Goal: Task Accomplishment & Management: Use online tool/utility

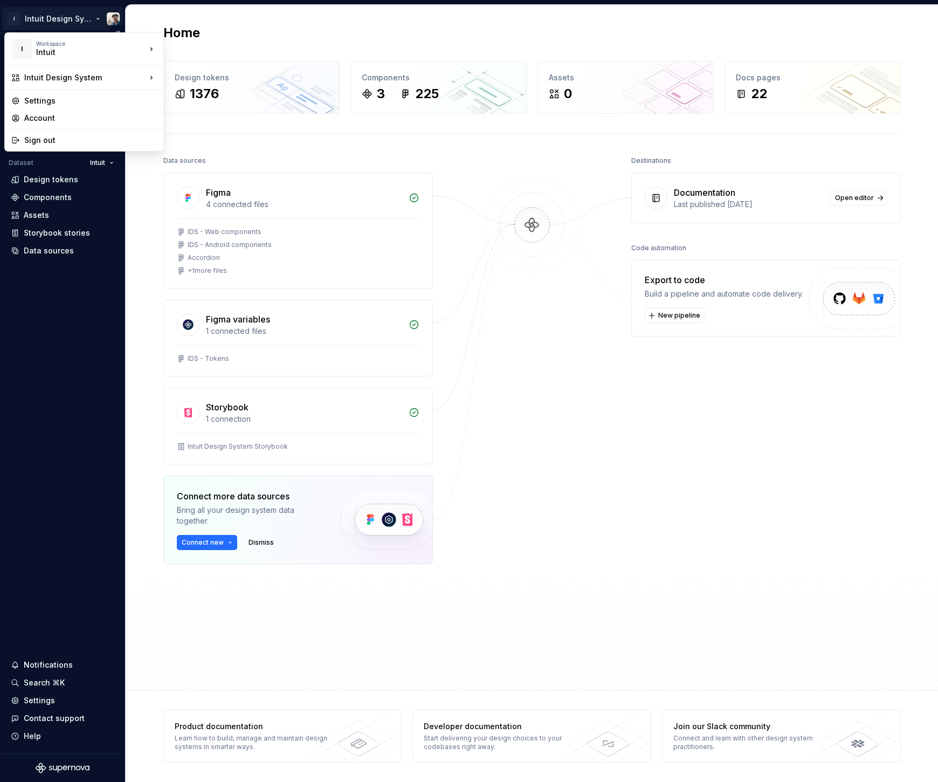
click at [95, 19] on html "I Intuit Design System Version Current draft Home Documentation Analytics Code …" at bounding box center [469, 391] width 938 height 782
click at [681, 359] on html "I Intuit Design System Version Current draft Home Documentation Analytics Code …" at bounding box center [469, 391] width 938 height 782
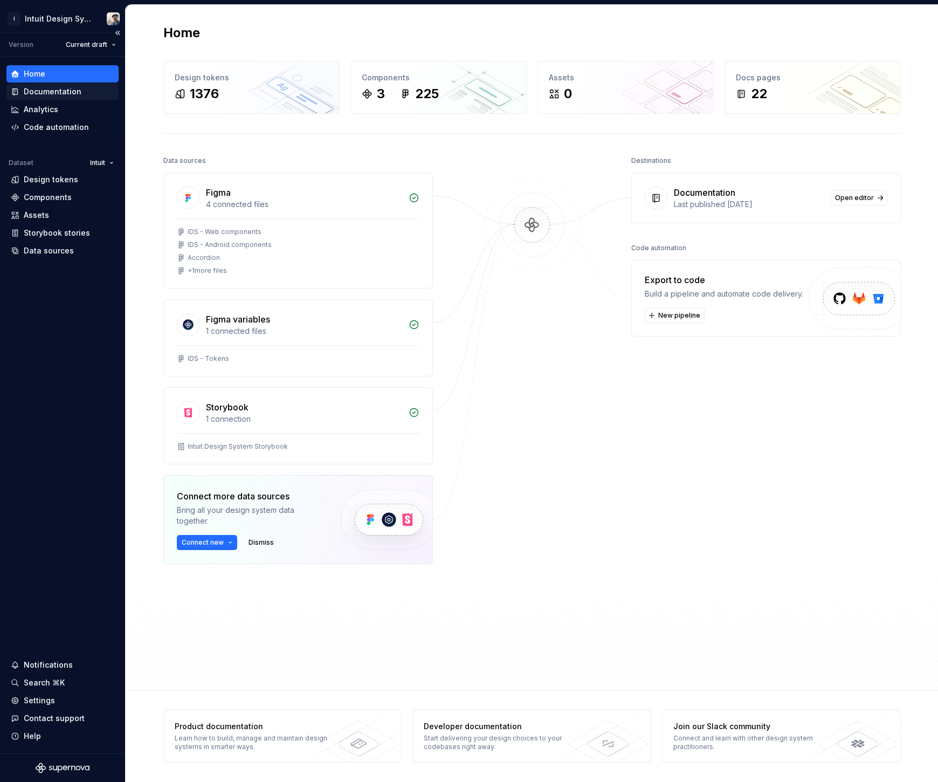
click at [75, 91] on div "Documentation" at bounding box center [53, 91] width 58 height 11
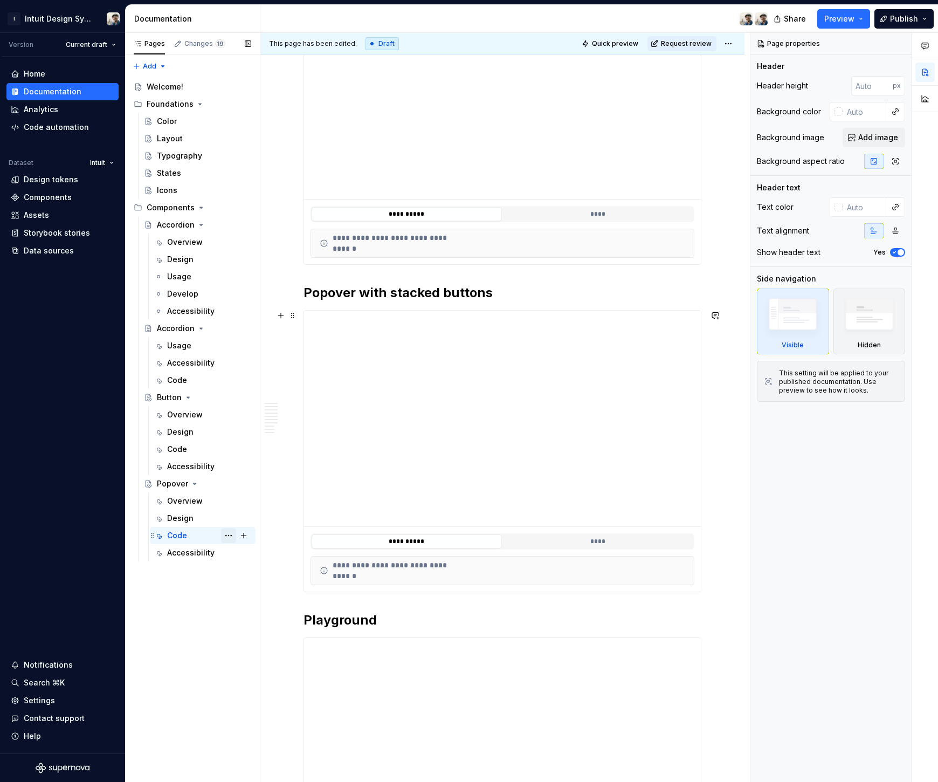
scroll to position [667, 0]
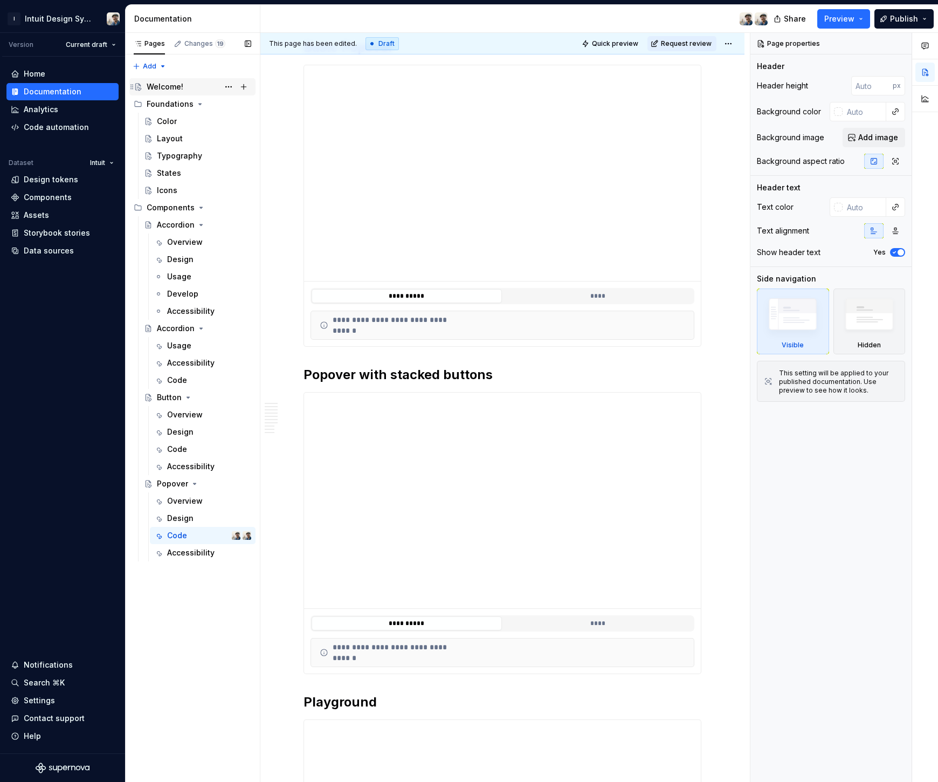
click at [184, 87] on div "Welcome!" at bounding box center [199, 86] width 105 height 15
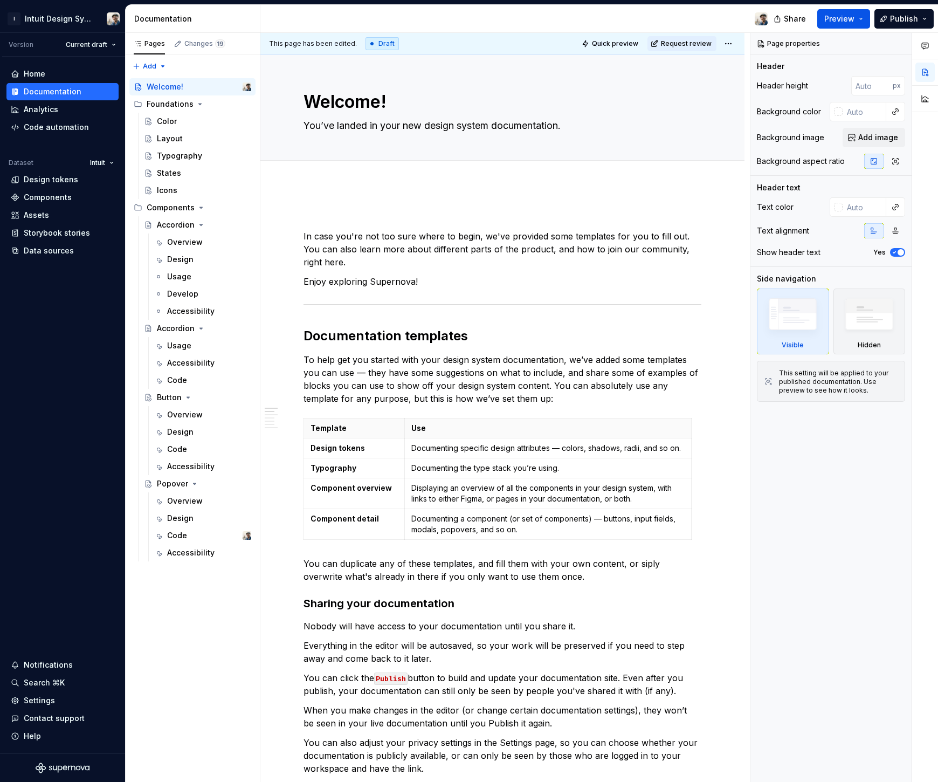
click at [859, 15] on button "Preview" at bounding box center [843, 18] width 53 height 19
click at [673, 16] on div at bounding box center [518, 19] width 516 height 28
click at [72, 45] on html "I Intuit Design System Version Current draft Home Documentation Analytics Code …" at bounding box center [469, 391] width 938 height 782
click at [39, 46] on html "I Intuit Design System Version Current draft Home Documentation Analytics Code …" at bounding box center [469, 391] width 938 height 782
click at [104, 164] on html "I Intuit Design System Version Current draft Home Documentation Analytics Code …" at bounding box center [469, 391] width 938 height 782
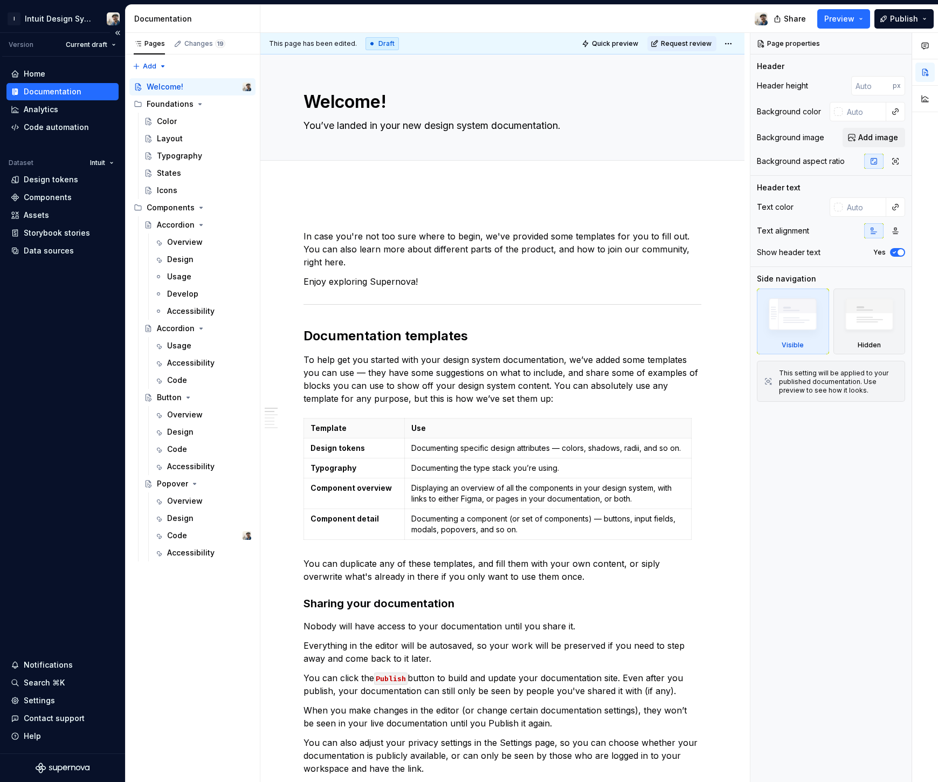
click at [71, 290] on html "I Intuit Design System Version Current draft Home Documentation Analytics Code …" at bounding box center [469, 391] width 938 height 782
click at [60, 701] on div "Settings" at bounding box center [63, 700] width 104 height 11
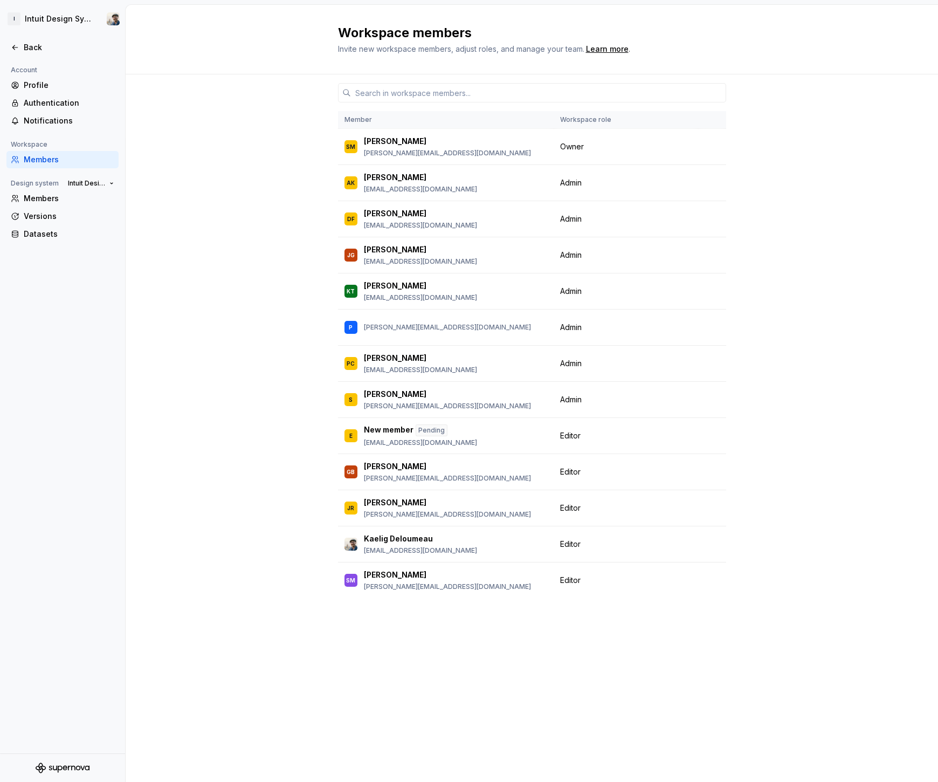
click at [824, 51] on div "Workspace members Invite new workspace members, adjust roles, and manage your t…" at bounding box center [532, 40] width 812 height 70
click at [42, 18] on html "I Intuit Design System Back Account Profile Authentication Notifications Worksp…" at bounding box center [469, 391] width 938 height 782
click at [19, 28] on html "I Intuit Design System Back Account Profile Authentication Notifications Worksp…" at bounding box center [469, 391] width 938 height 782
click at [16, 18] on html "I Intuit Design System Back Account Profile Authentication Notifications Worksp…" at bounding box center [469, 391] width 938 height 782
click at [39, 37] on div "I Workspace Intuit" at bounding box center [78, 50] width 135 height 28
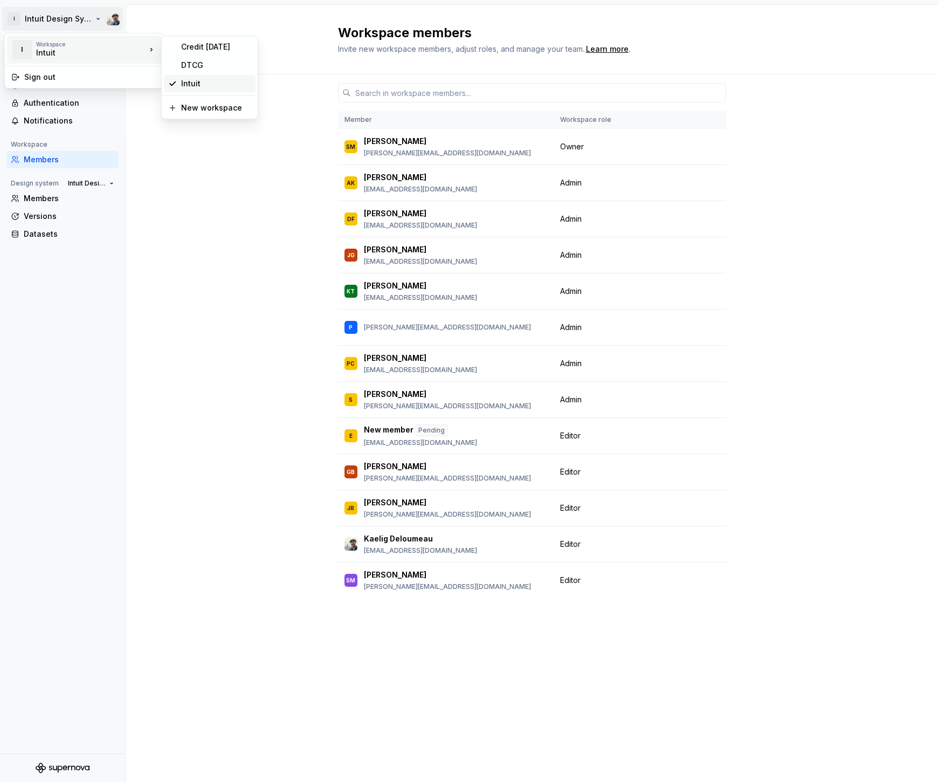
click at [188, 87] on div "Intuit" at bounding box center [216, 83] width 70 height 11
click at [8, 42] on div "Back" at bounding box center [62, 47] width 112 height 17
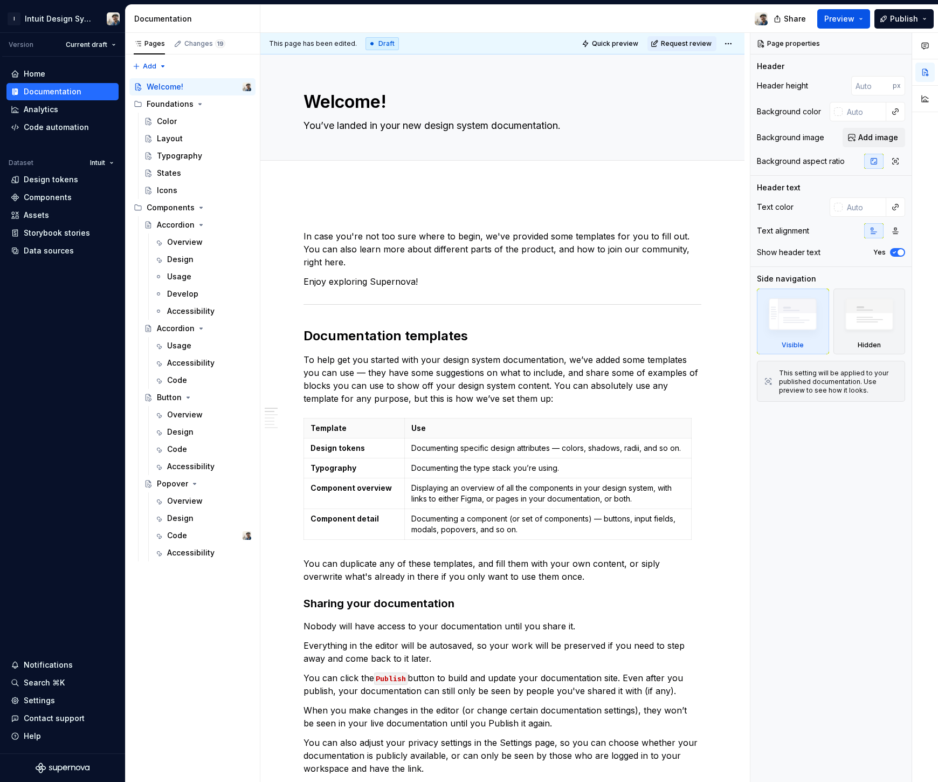
click at [867, 26] on button "Preview" at bounding box center [843, 18] width 53 height 19
click at [896, 19] on span "Publish" at bounding box center [904, 18] width 28 height 11
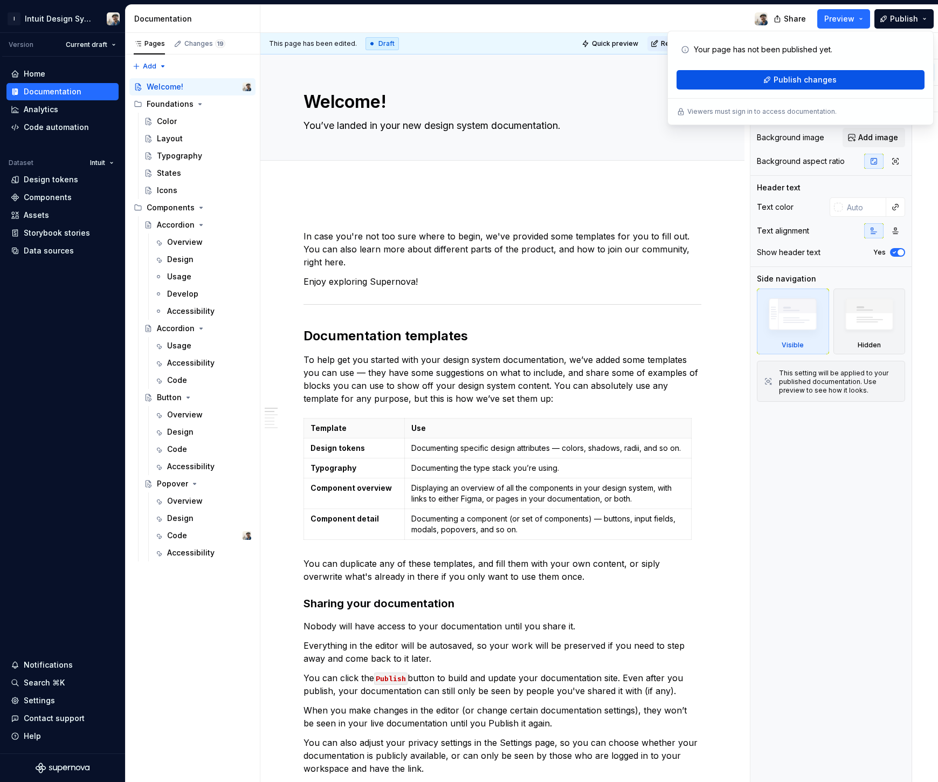
click at [844, 75] on button "Publish changes" at bounding box center [801, 79] width 248 height 19
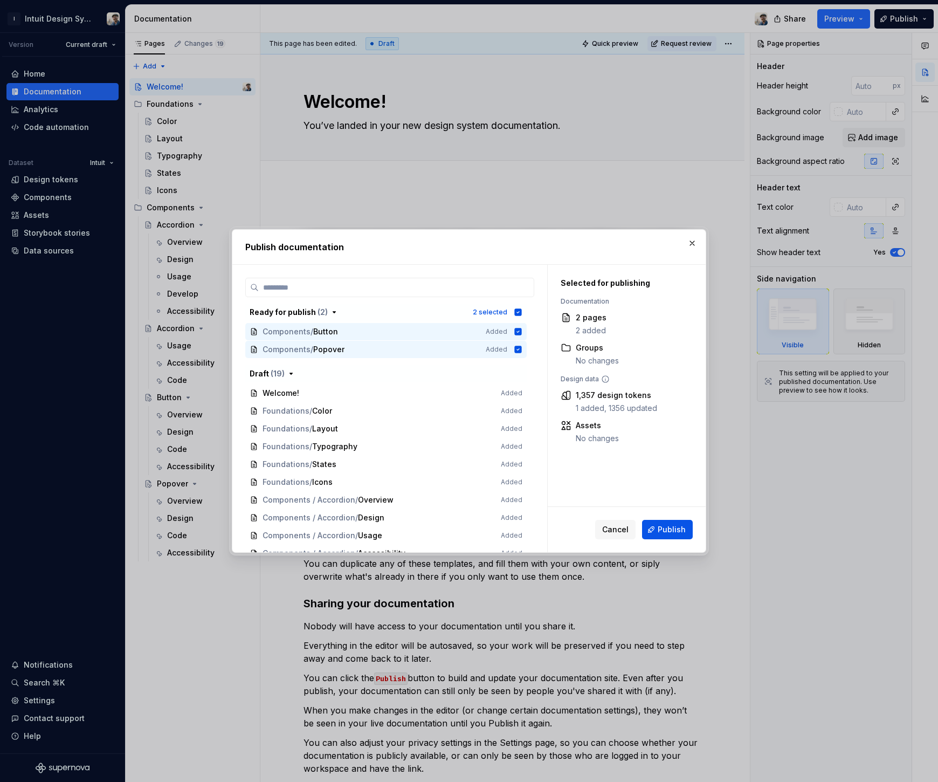
click at [669, 526] on span "Publish" at bounding box center [672, 529] width 28 height 11
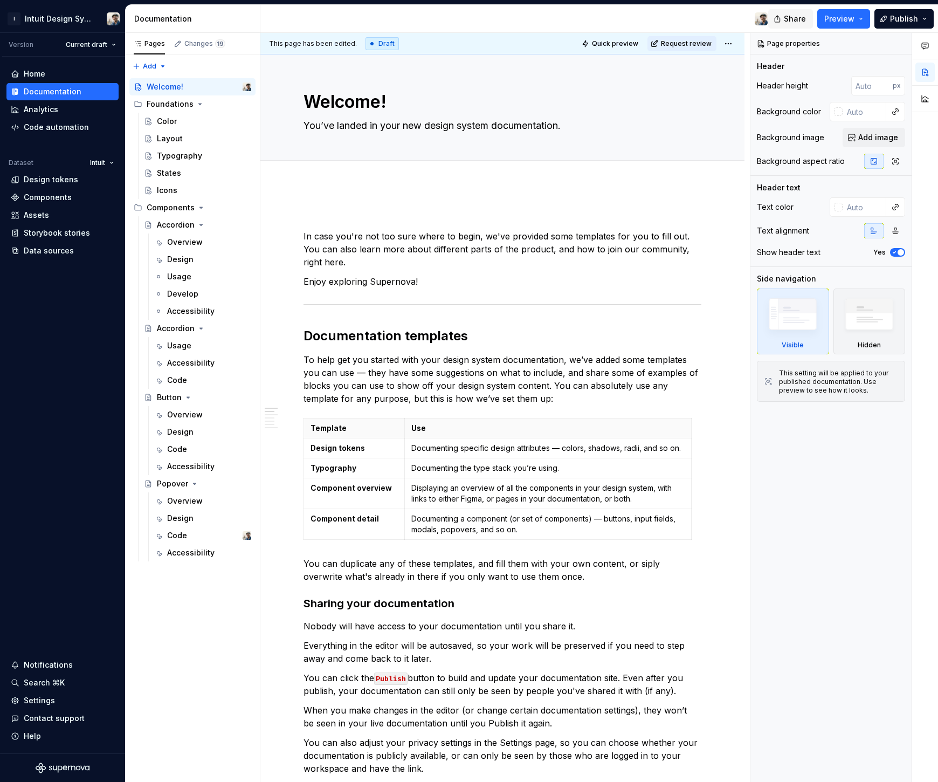
click at [806, 22] on span "Share" at bounding box center [795, 18] width 22 height 11
click at [513, 70] on div "Edit header" at bounding box center [498, 72] width 476 height 19
type textarea "*"
click at [98, 122] on div "Code automation" at bounding box center [63, 127] width 104 height 11
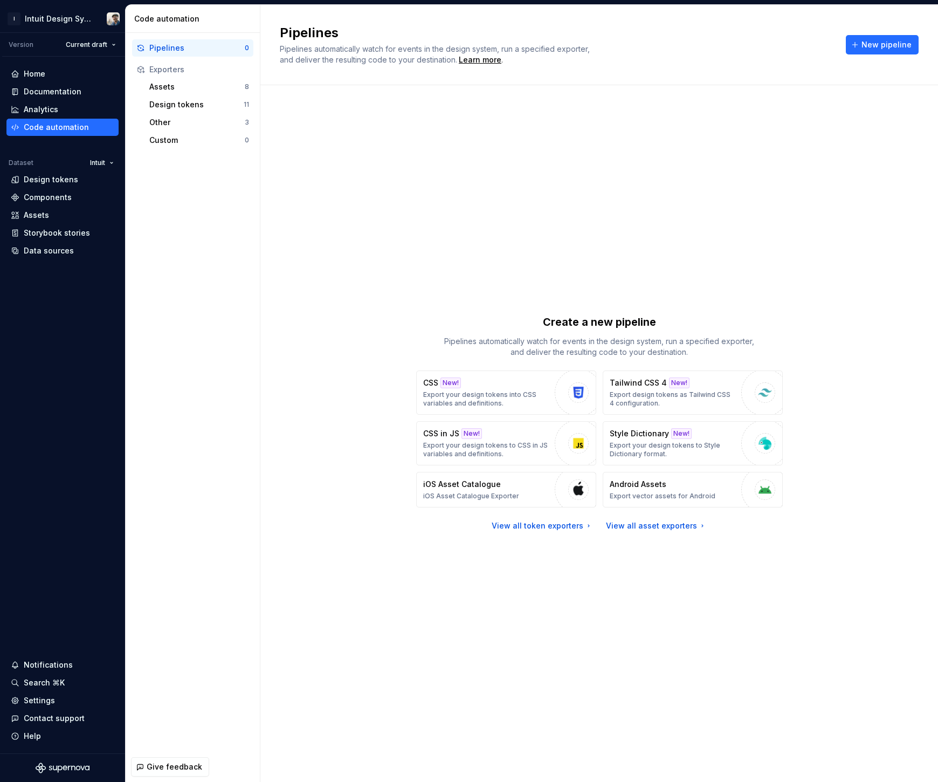
click at [292, 497] on div "Create a new pipeline Pipelines automatically watch for events in the design sy…" at bounding box center [599, 423] width 639 height 636
click at [50, 695] on div "Settings" at bounding box center [39, 700] width 31 height 11
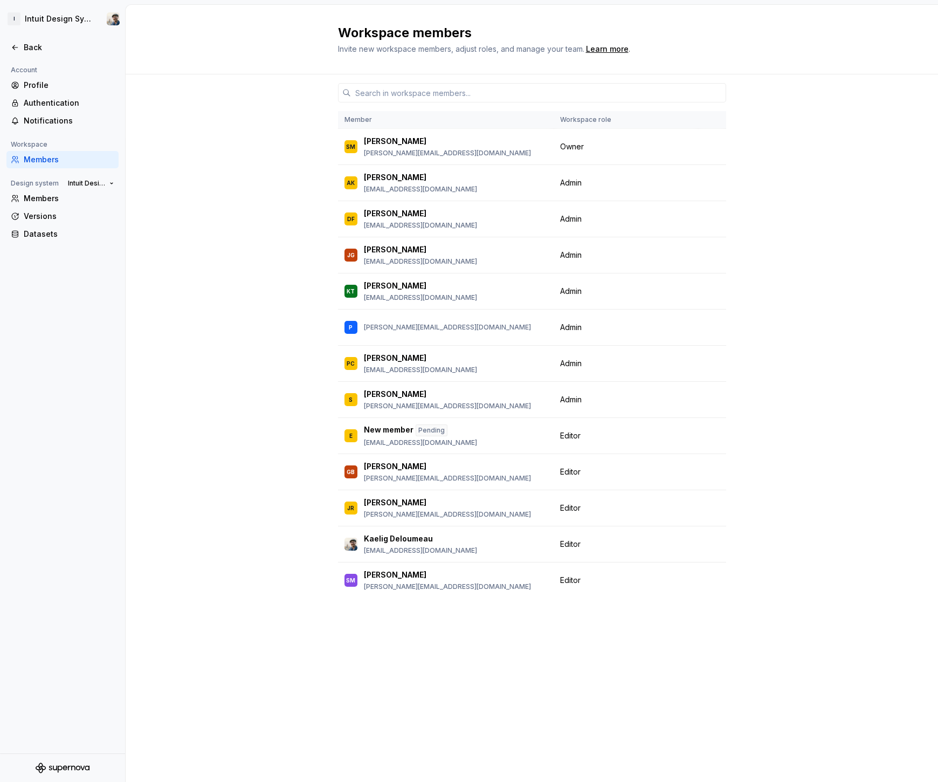
click at [178, 528] on div "Member Workspace role SM [PERSON_NAME] [PERSON_NAME][EMAIL_ADDRESS][DOMAIN_NAME…" at bounding box center [532, 427] width 812 height 707
click at [410, 328] on p "[PERSON_NAME][EMAIL_ADDRESS][DOMAIN_NAME]" at bounding box center [447, 327] width 167 height 9
click at [502, 320] on div "P [EMAIL_ADDRESS][DOMAIN_NAME]" at bounding box center [446, 327] width 203 height 23
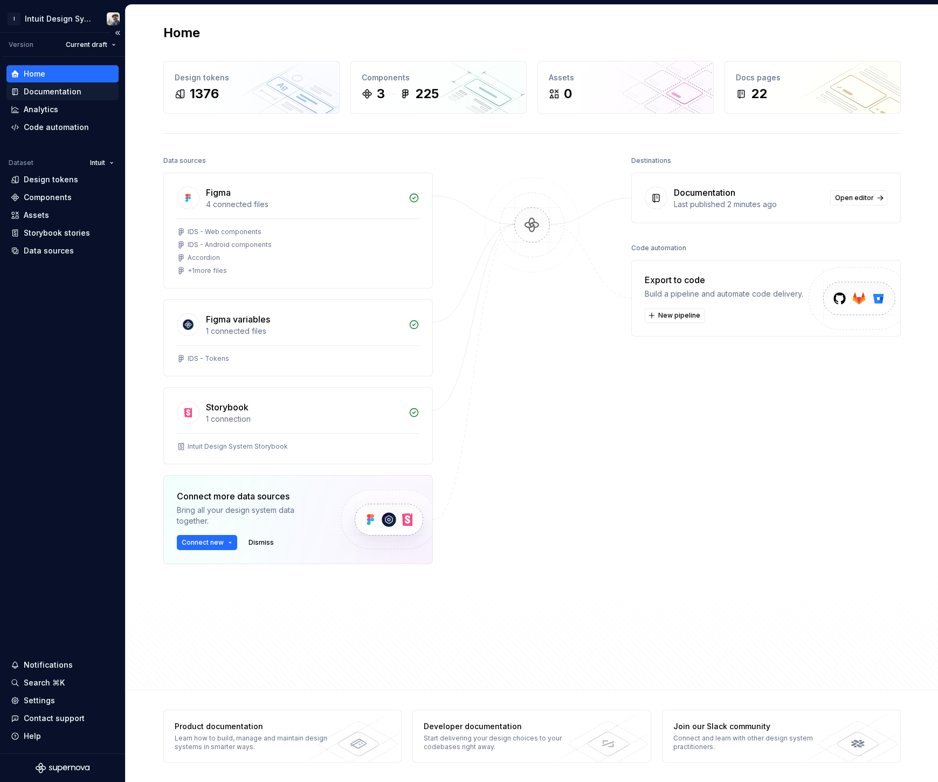
click at [77, 87] on div "Documentation" at bounding box center [53, 91] width 58 height 11
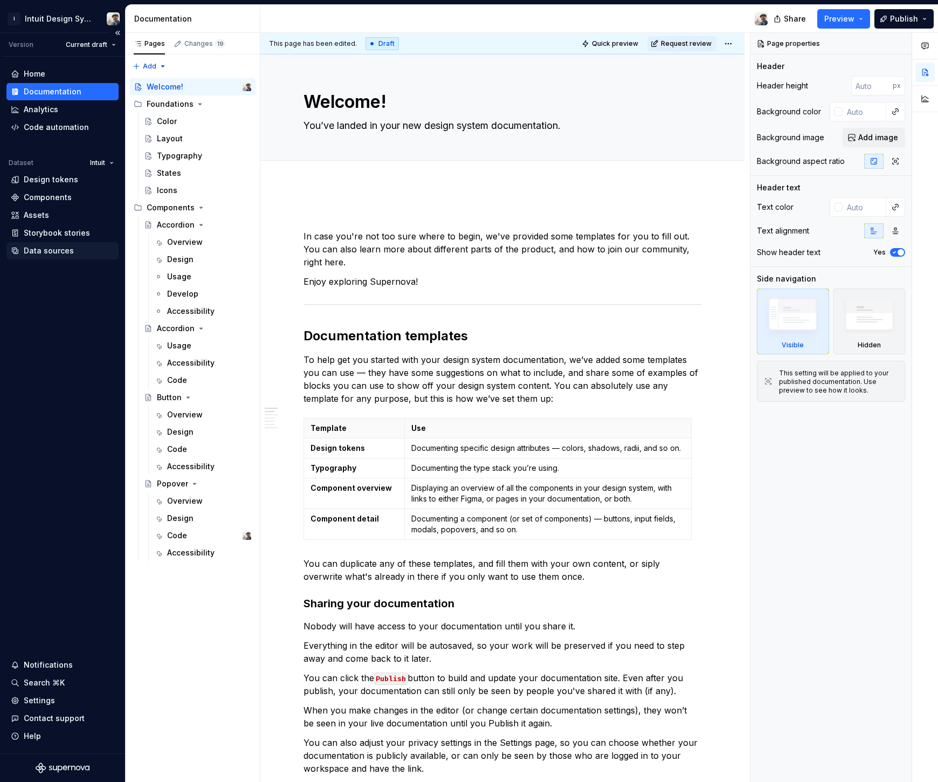
click at [76, 248] on div "Data sources" at bounding box center [63, 250] width 104 height 11
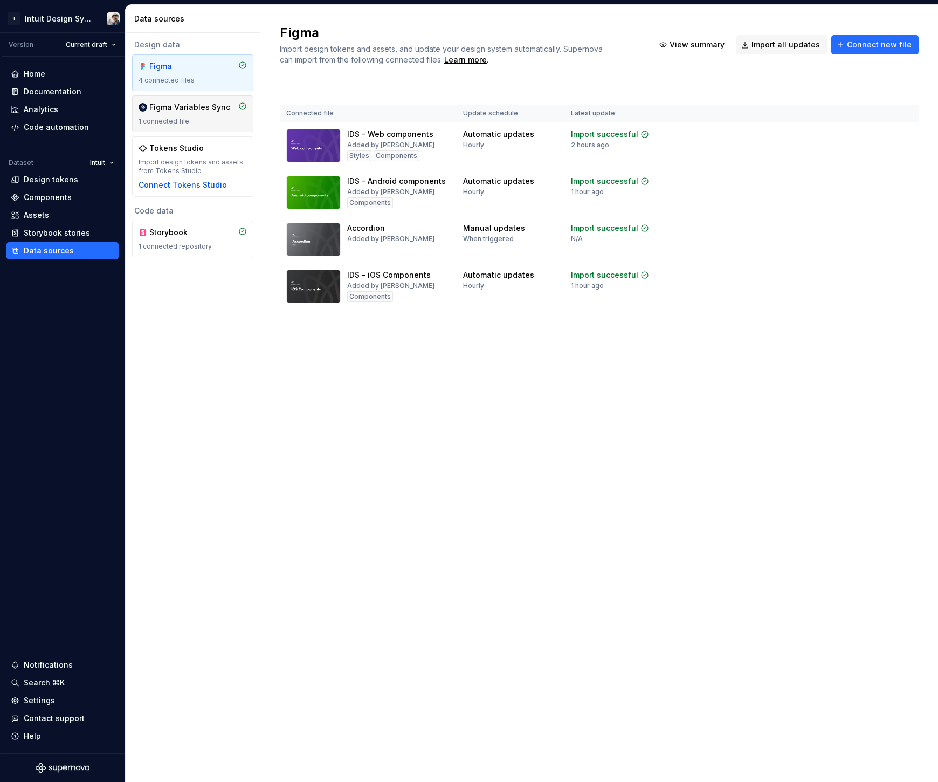
click at [209, 106] on div "Figma Variables Sync" at bounding box center [189, 107] width 81 height 11
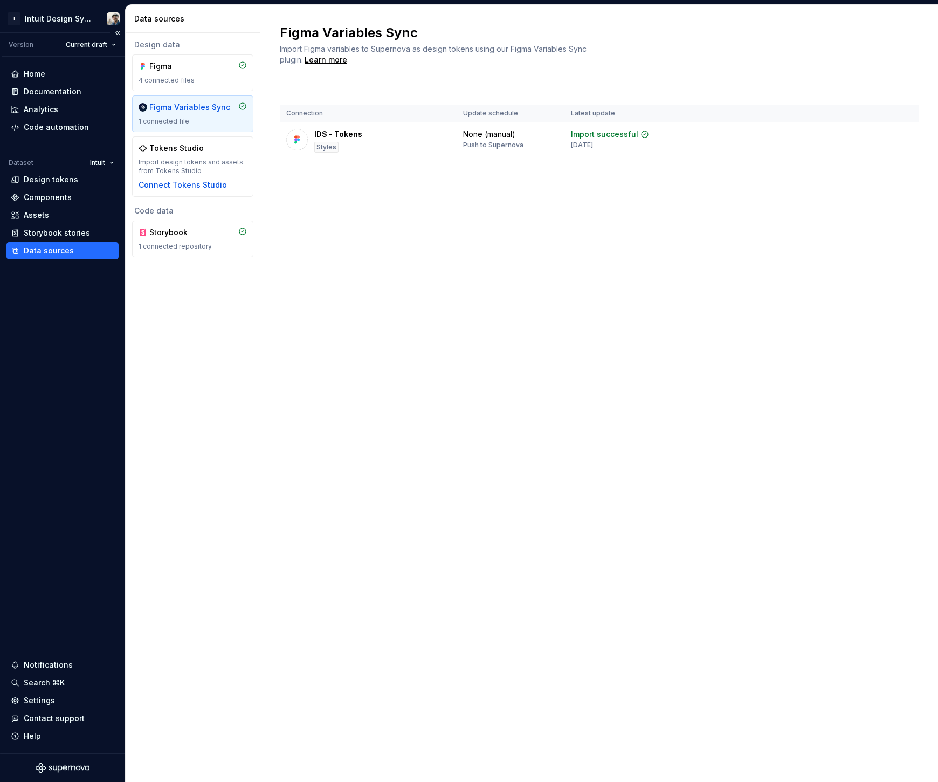
click at [22, 163] on div "Dataset" at bounding box center [21, 163] width 25 height 9
click at [95, 38] on html "I Intuit Design System Version Current draft Home Documentation Analytics Code …" at bounding box center [469, 391] width 938 height 782
click at [53, 701] on div "Settings" at bounding box center [63, 700] width 104 height 11
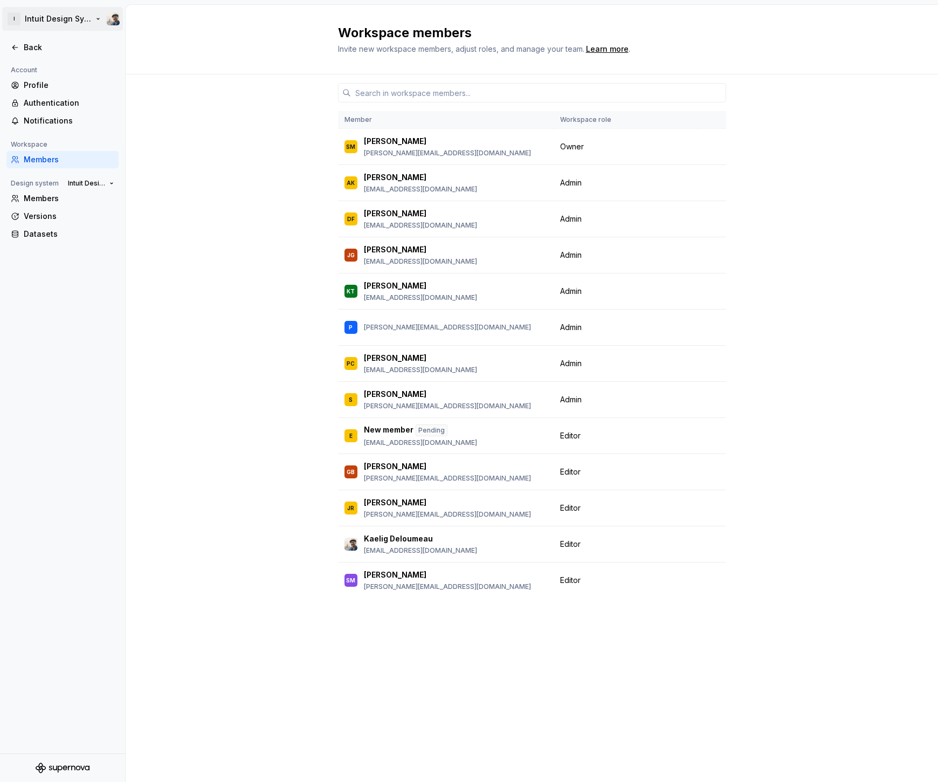
click at [18, 15] on html "I Intuit Design System Back Account Profile Authentication Notifications Worksp…" at bounding box center [469, 391] width 938 height 782
click at [45, 44] on div "Back" at bounding box center [69, 47] width 91 height 11
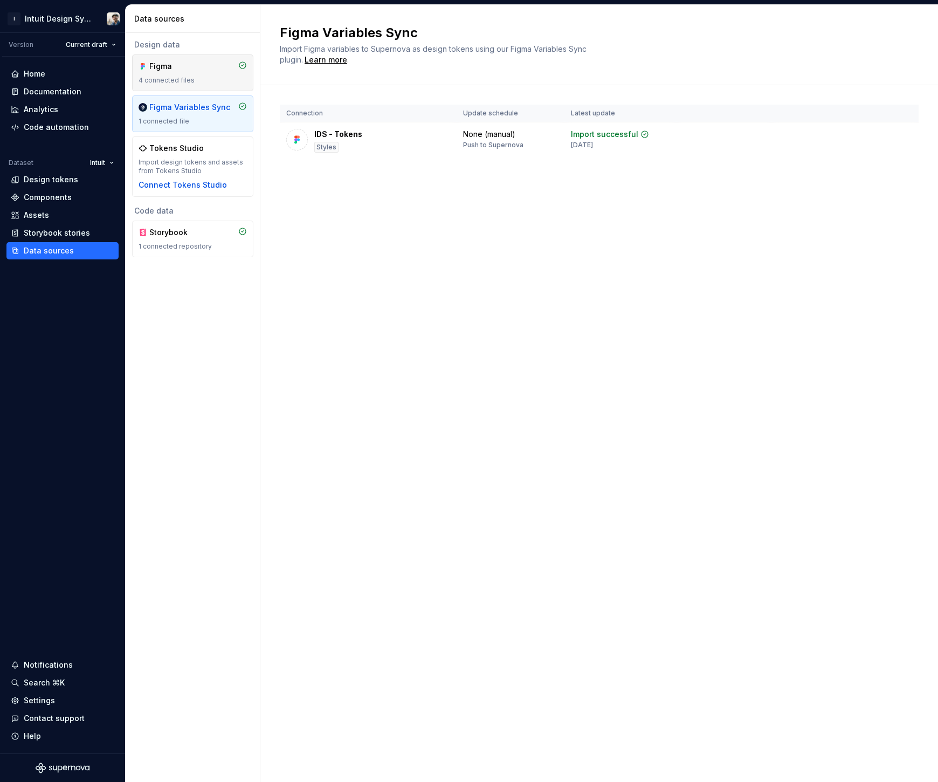
click at [198, 90] on div "Figma 4 connected files" at bounding box center [192, 72] width 121 height 37
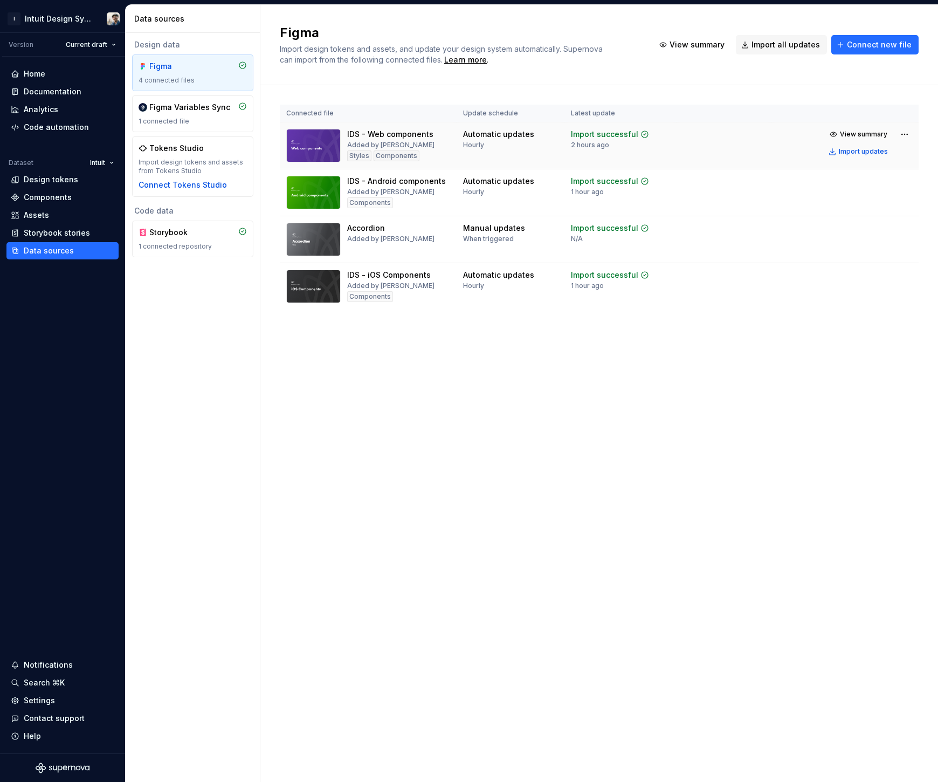
click at [719, 139] on td at bounding box center [724, 145] width 95 height 47
click at [697, 45] on span "View summary" at bounding box center [697, 44] width 55 height 11
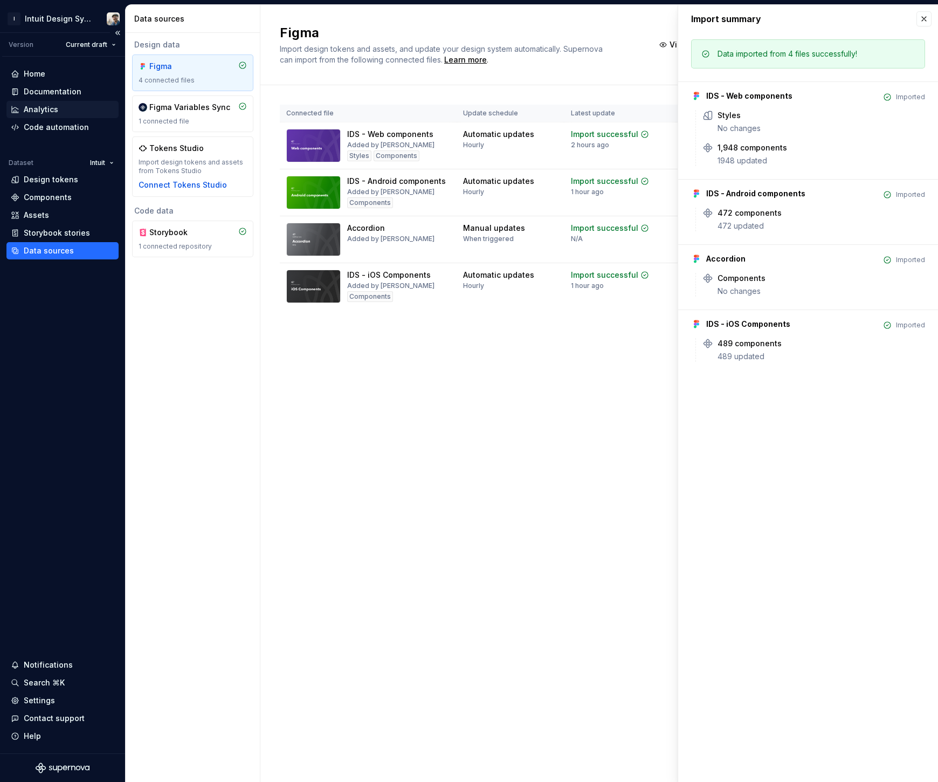
click at [53, 107] on div "Analytics" at bounding box center [41, 109] width 35 height 11
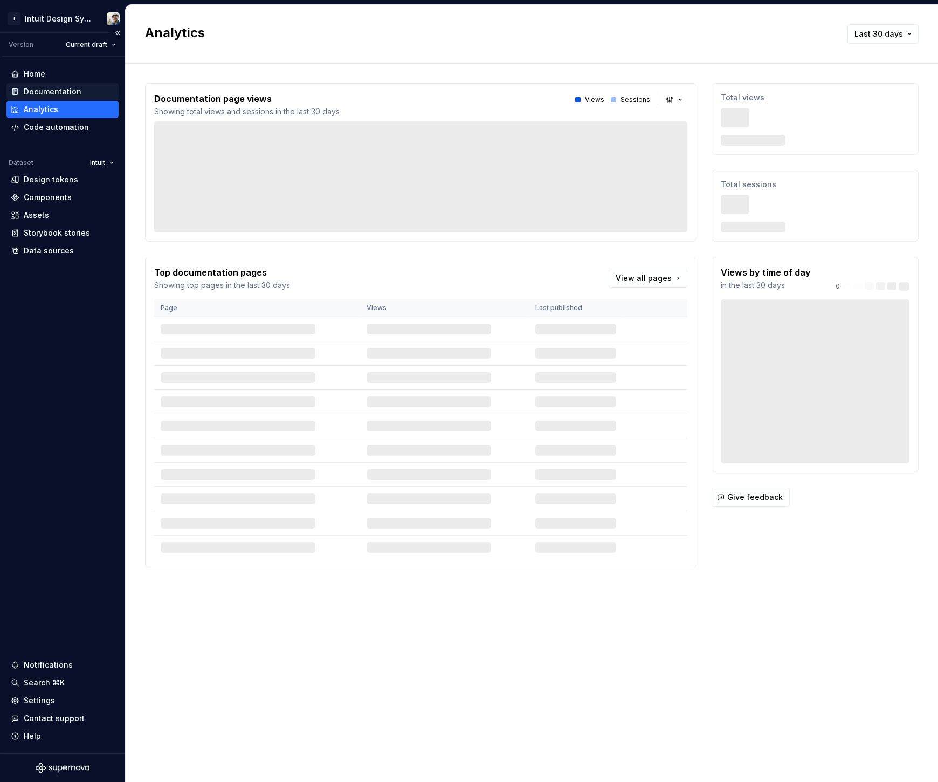
click at [66, 85] on div "Documentation" at bounding box center [62, 91] width 112 height 17
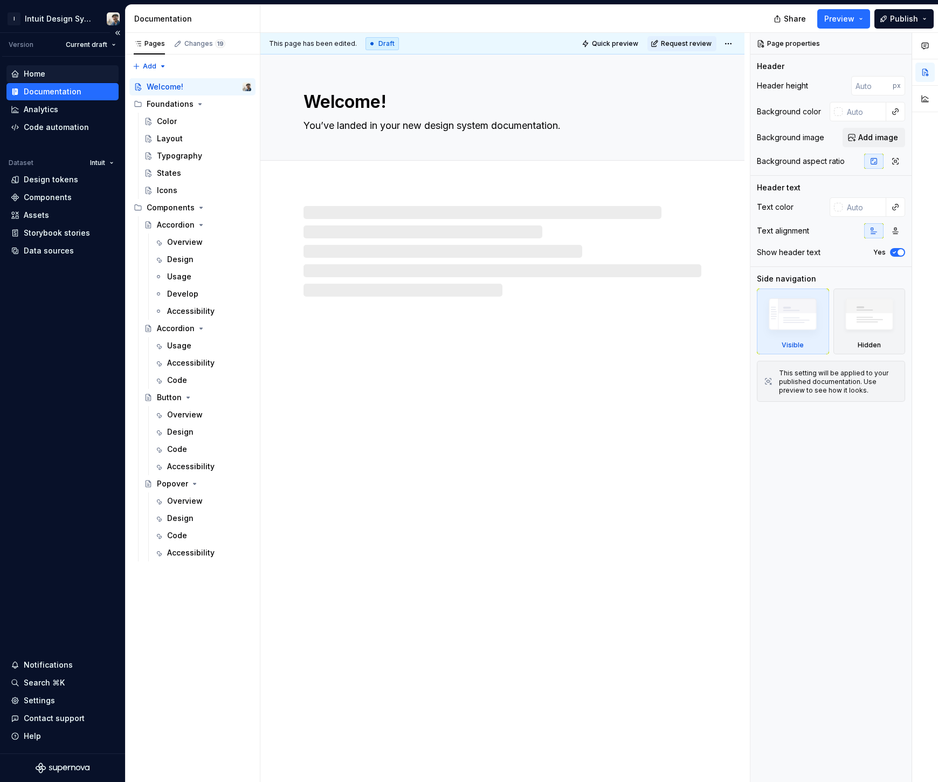
click at [56, 79] on div "Home" at bounding box center [62, 73] width 112 height 17
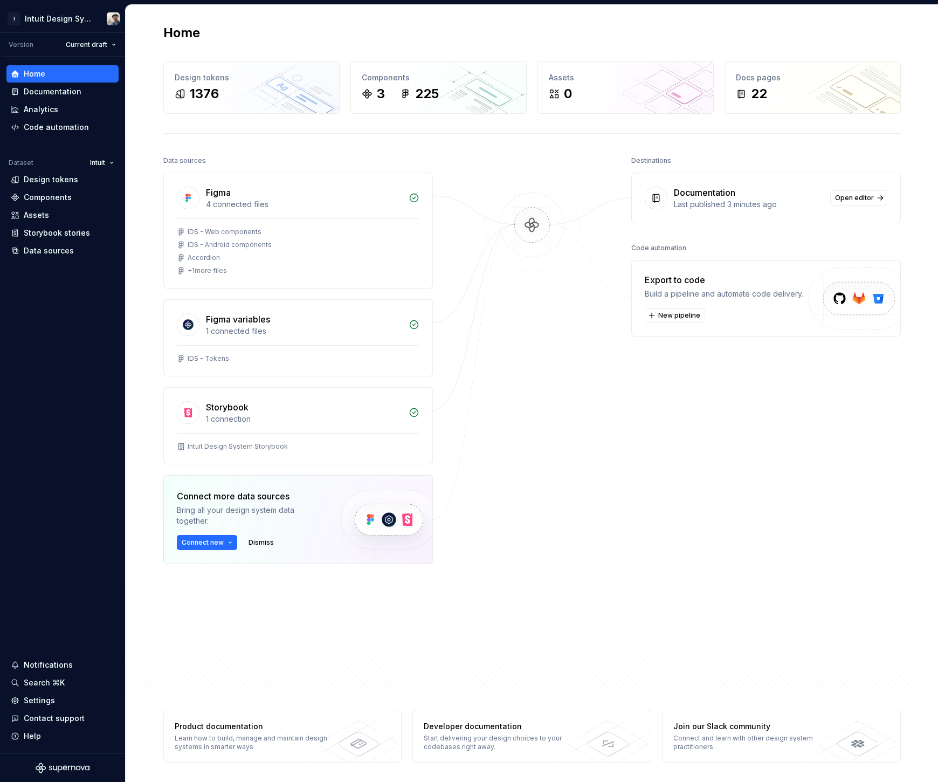
click at [611, 393] on div "Data sources Figma 4 connected files IDS - Web components IDS - Android compone…" at bounding box center [532, 409] width 738 height 512
click at [676, 316] on span "New pipeline" at bounding box center [679, 315] width 42 height 9
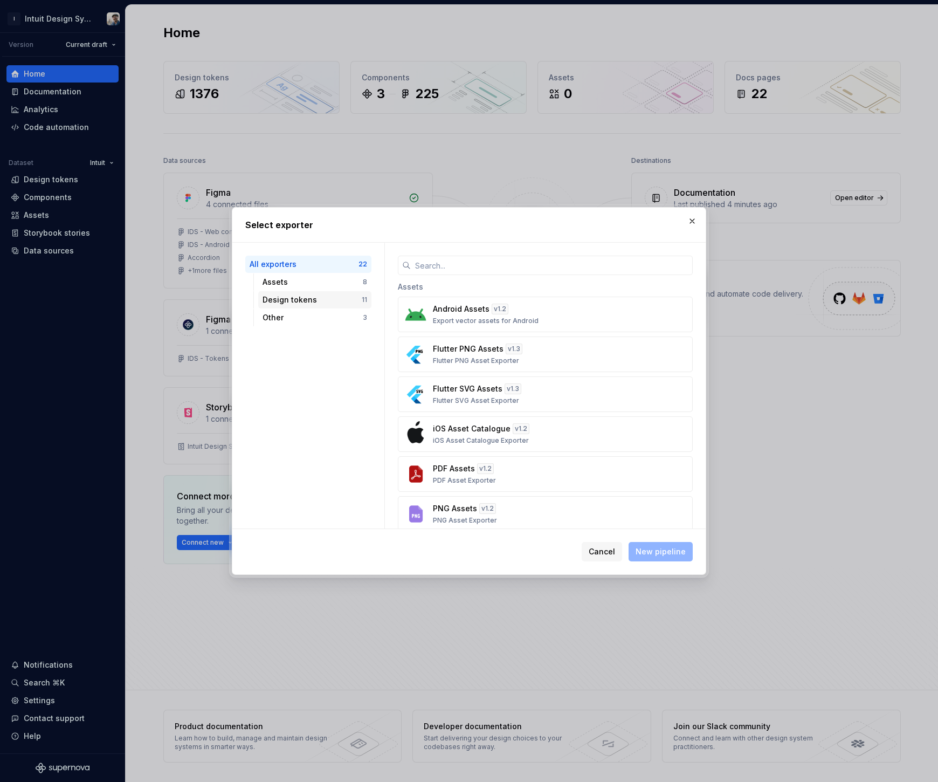
click at [354, 293] on div "Design tokens 11" at bounding box center [314, 299] width 113 height 17
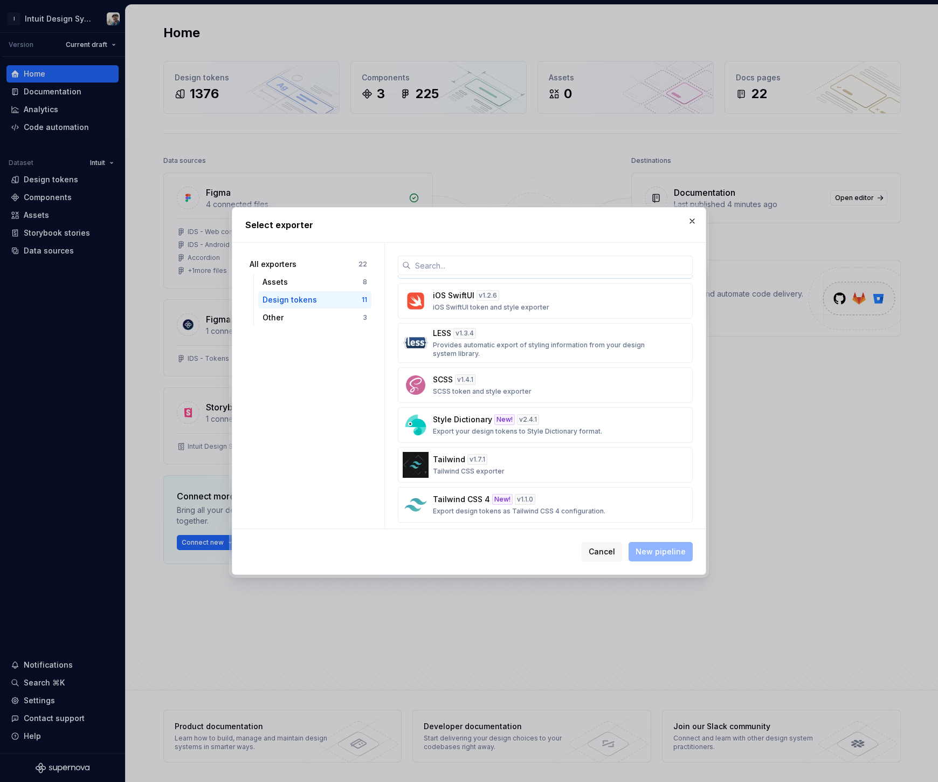
scroll to position [203, 0]
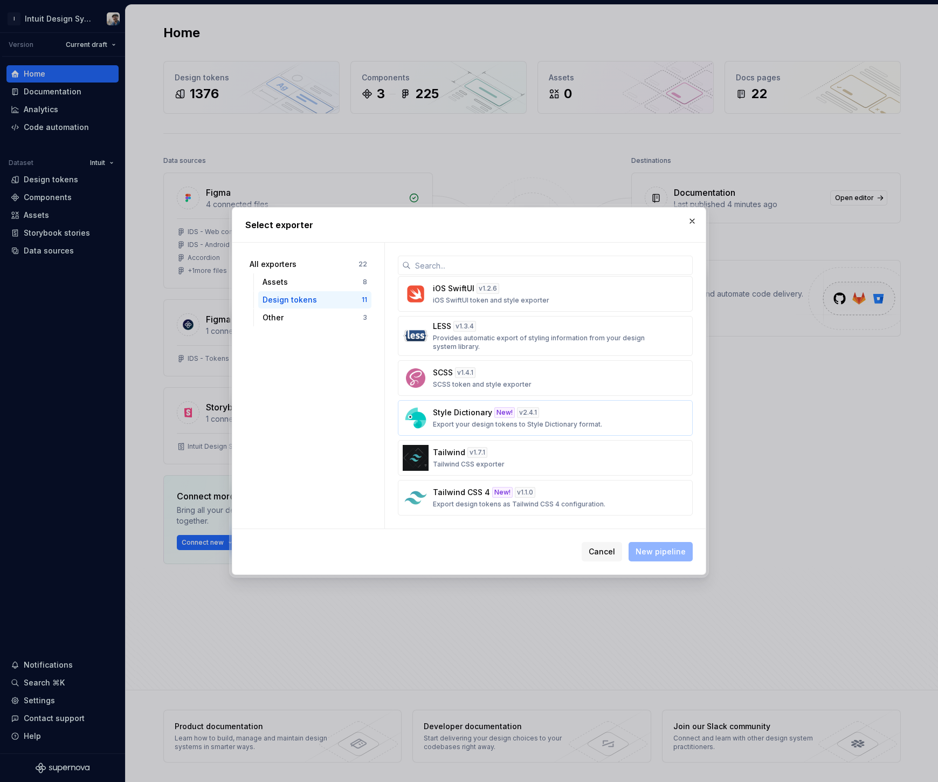
click at [590, 418] on div "Style Dictionary New! v 2.4.1 Export your design tokens to Style Dictionary for…" at bounding box center [542, 418] width 218 height 22
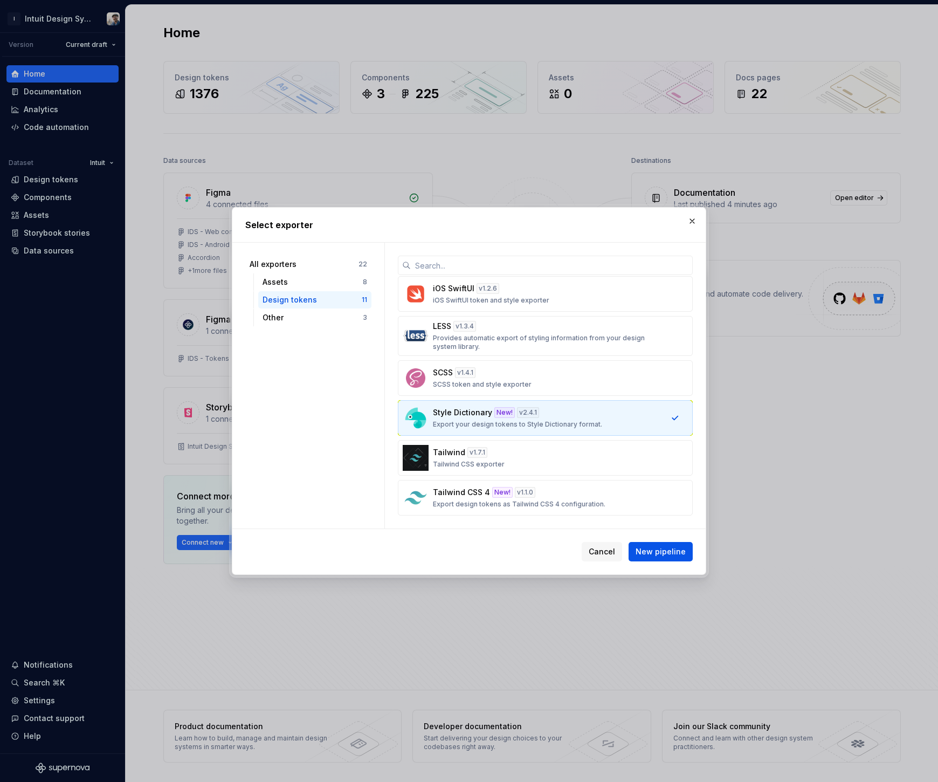
click at [651, 549] on span "New pipeline" at bounding box center [661, 551] width 50 height 11
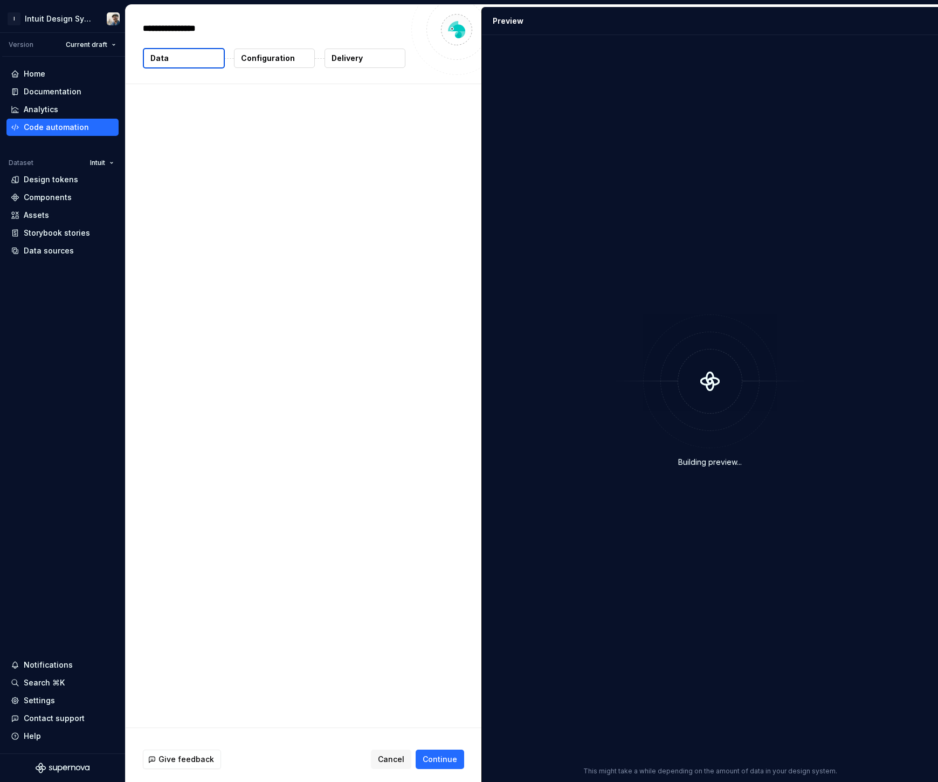
type textarea "*"
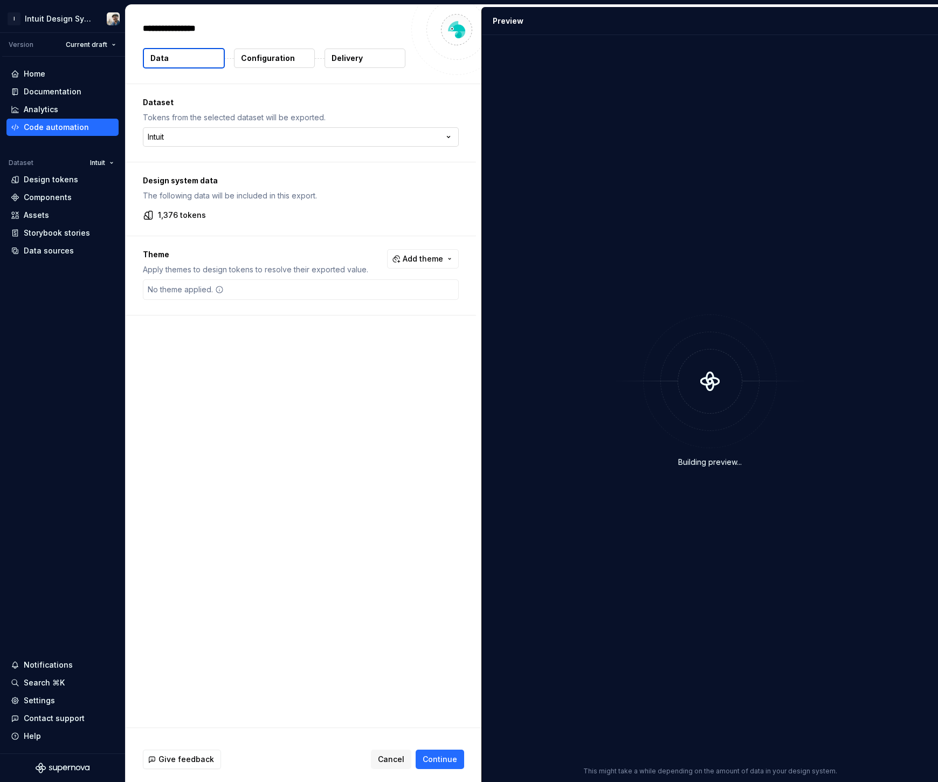
click at [215, 143] on html "**********" at bounding box center [469, 391] width 938 height 782
click at [215, 143] on html "I Intuit Design System Version Current draft Home Documentation Analytics Code …" at bounding box center [469, 391] width 938 height 782
click at [273, 60] on p "Configuration" at bounding box center [268, 58] width 54 height 11
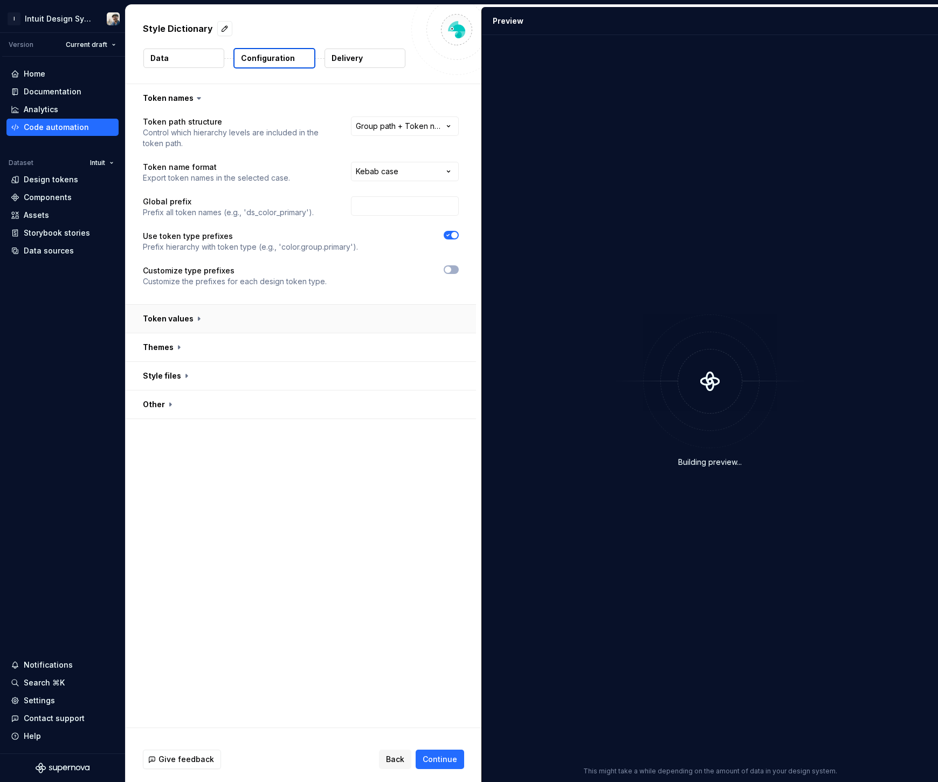
click at [186, 313] on button "button" at bounding box center [301, 319] width 350 height 28
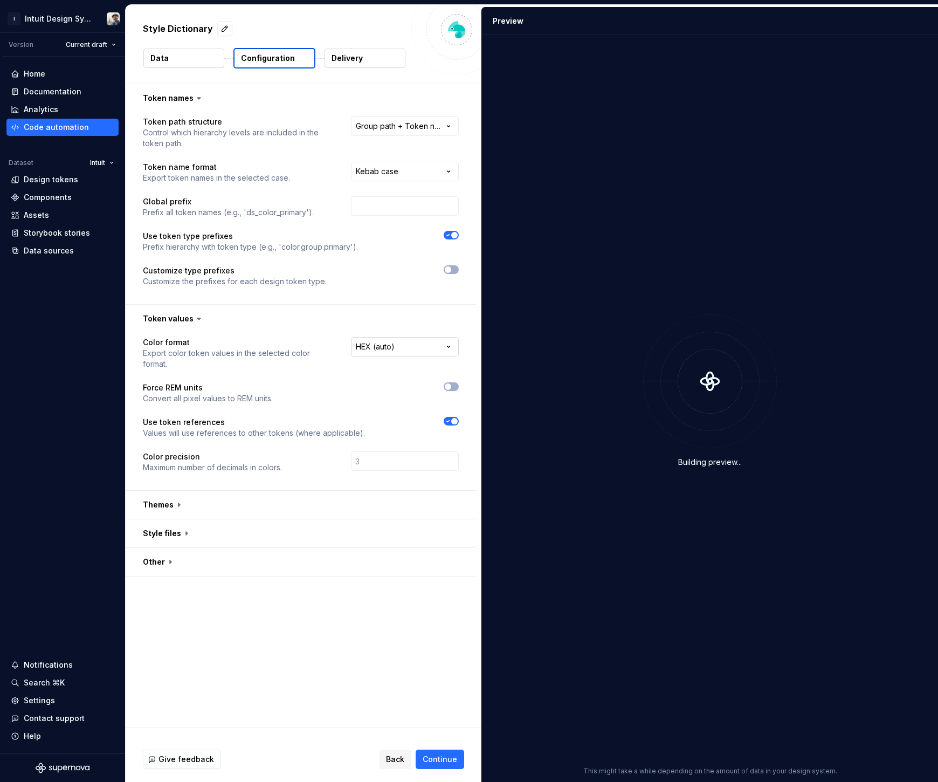
click at [438, 345] on html "**********" at bounding box center [469, 391] width 938 height 782
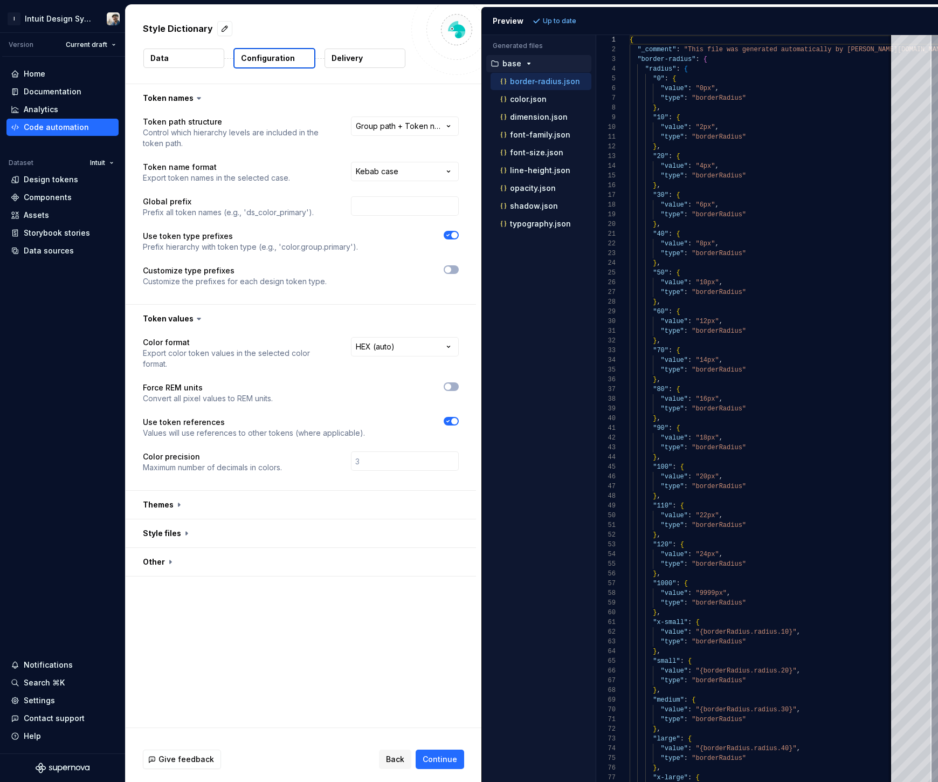
click at [284, 316] on html "**********" at bounding box center [469, 391] width 938 height 782
